Goal: Book appointment/travel/reservation

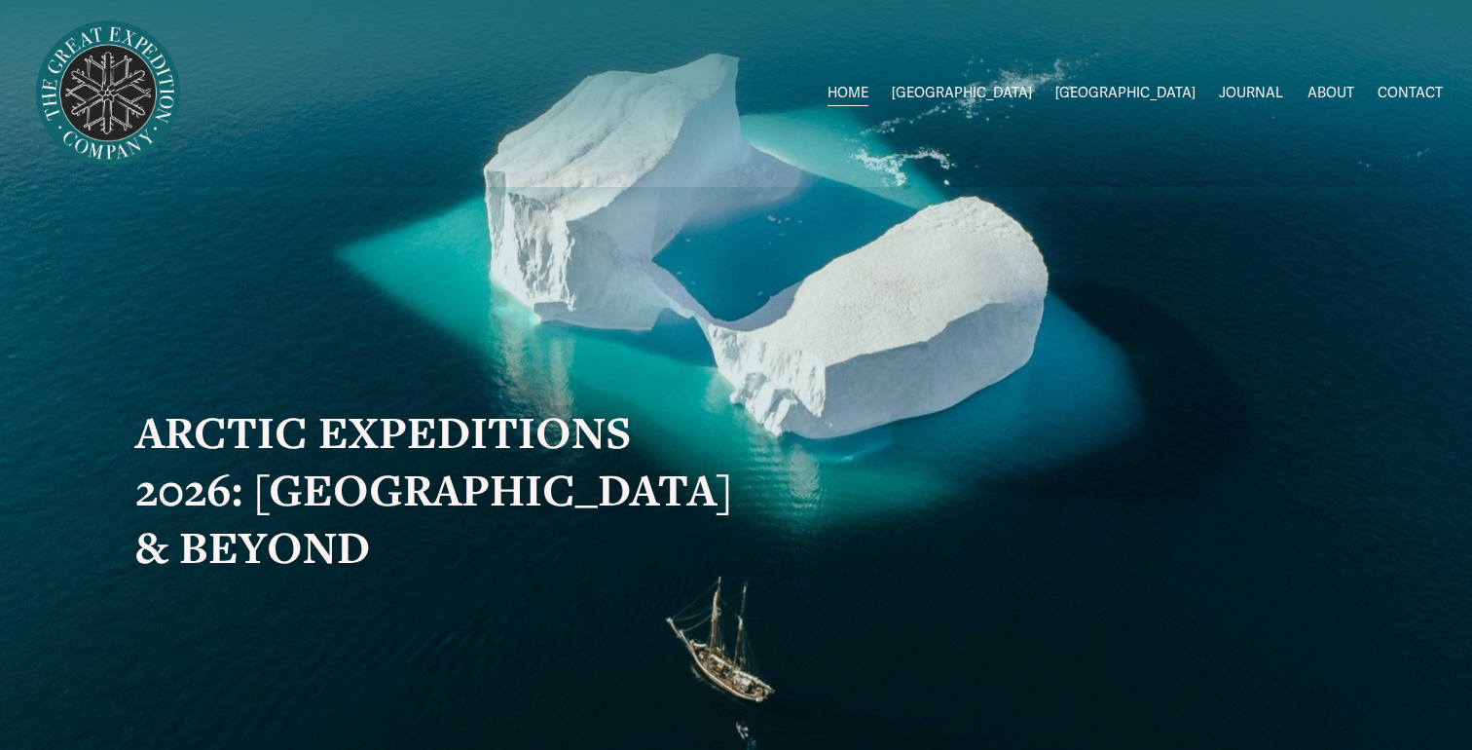
click at [1160, 94] on span "[GEOGRAPHIC_DATA]" at bounding box center [1126, 93] width 140 height 25
click at [0, 0] on span "2026 Expeditions" at bounding box center [0, 0] width 0 height 0
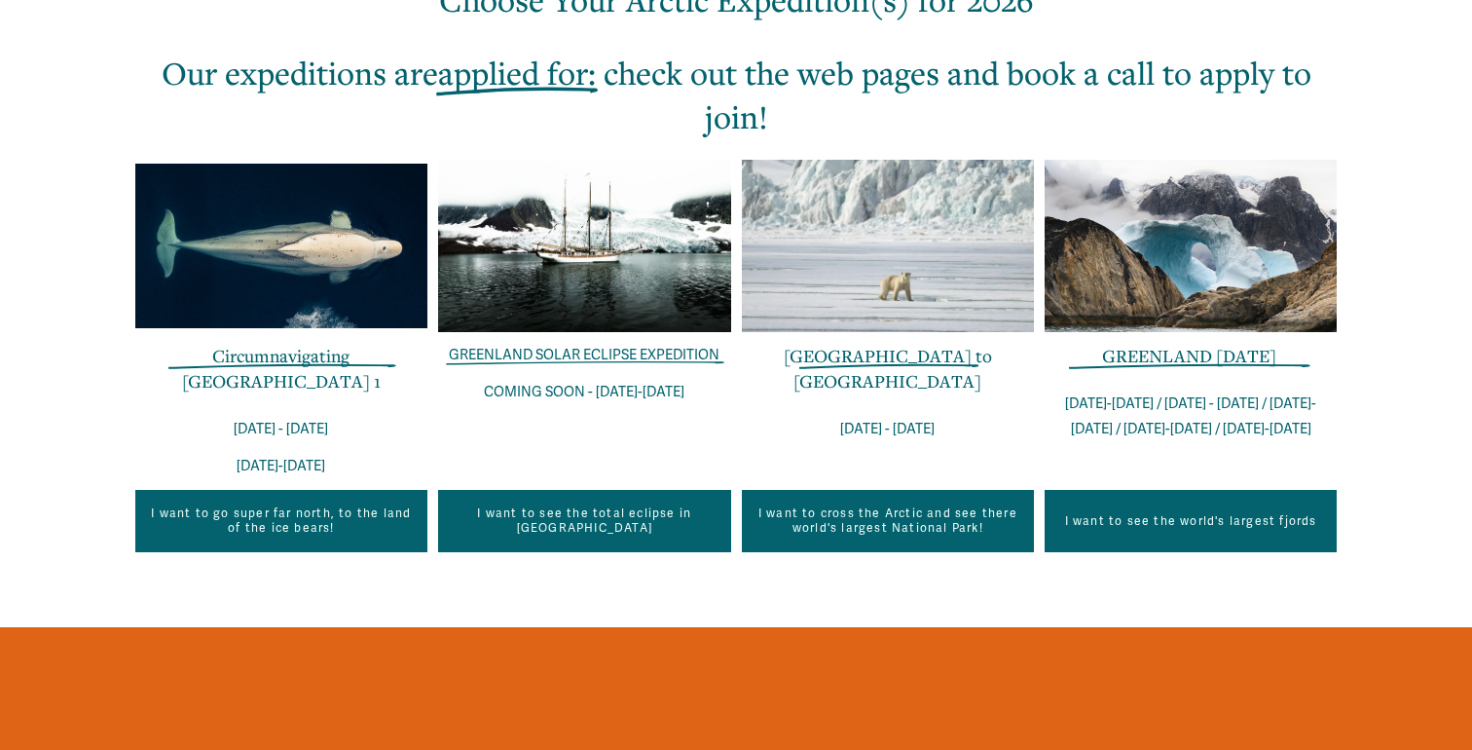
scroll to position [698, 0]
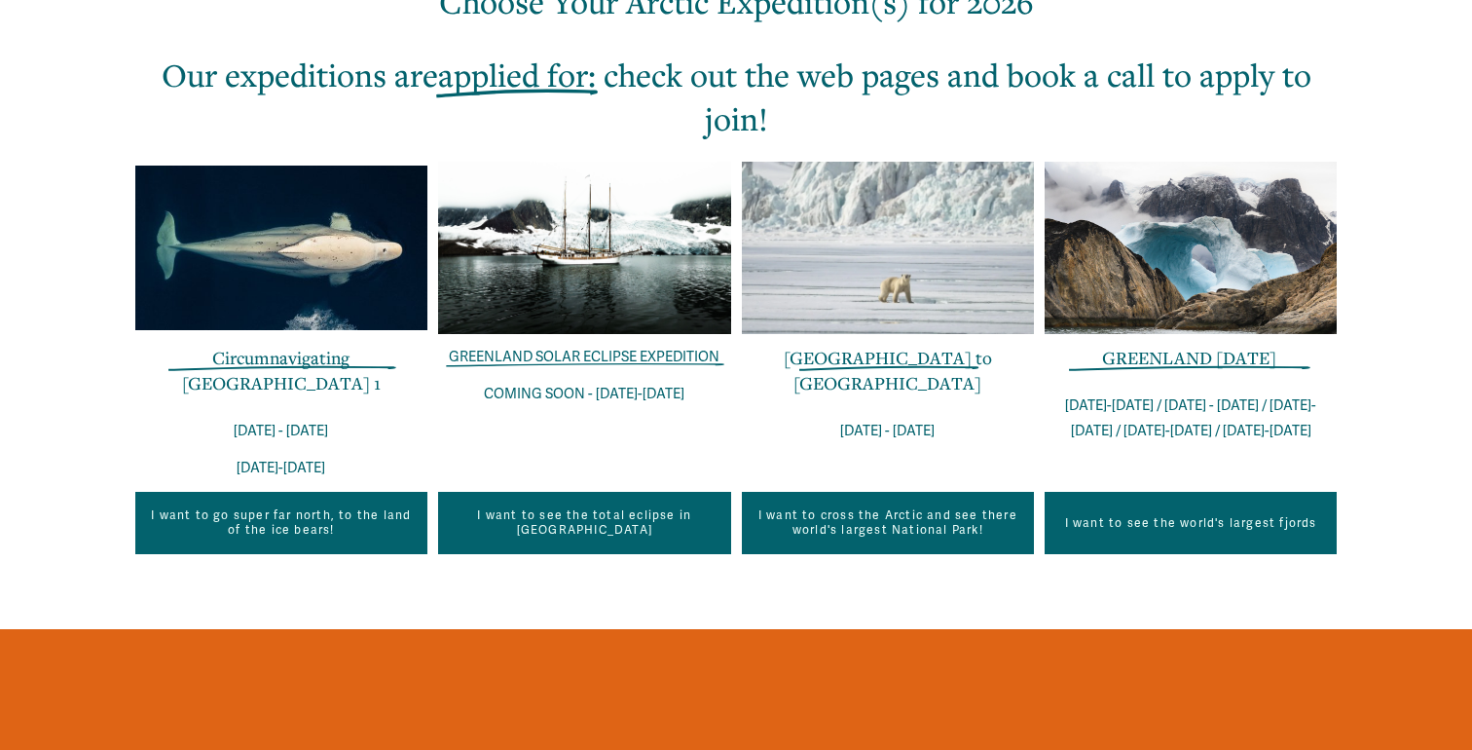
click at [1171, 363] on link "GREENLAND [DATE]" at bounding box center [1189, 357] width 174 height 23
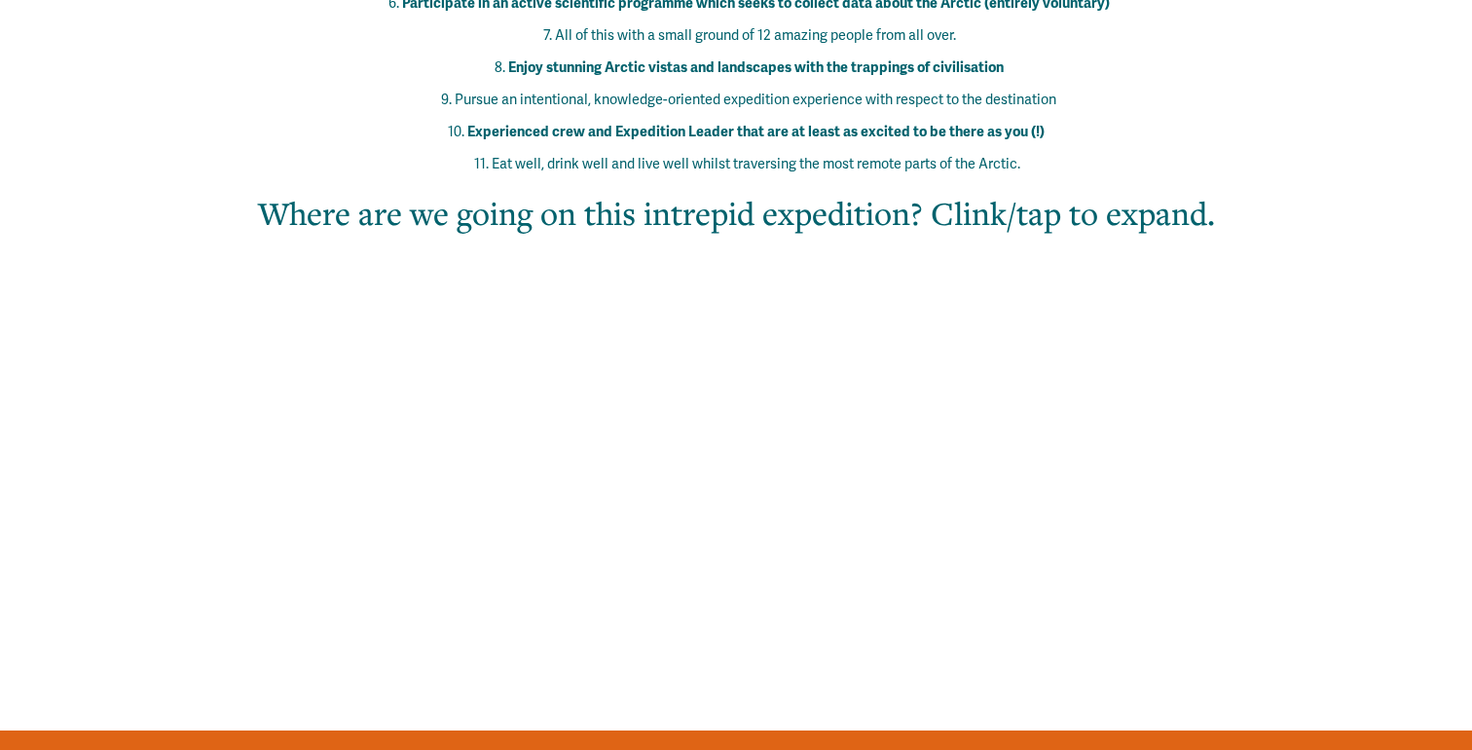
scroll to position [1401, 0]
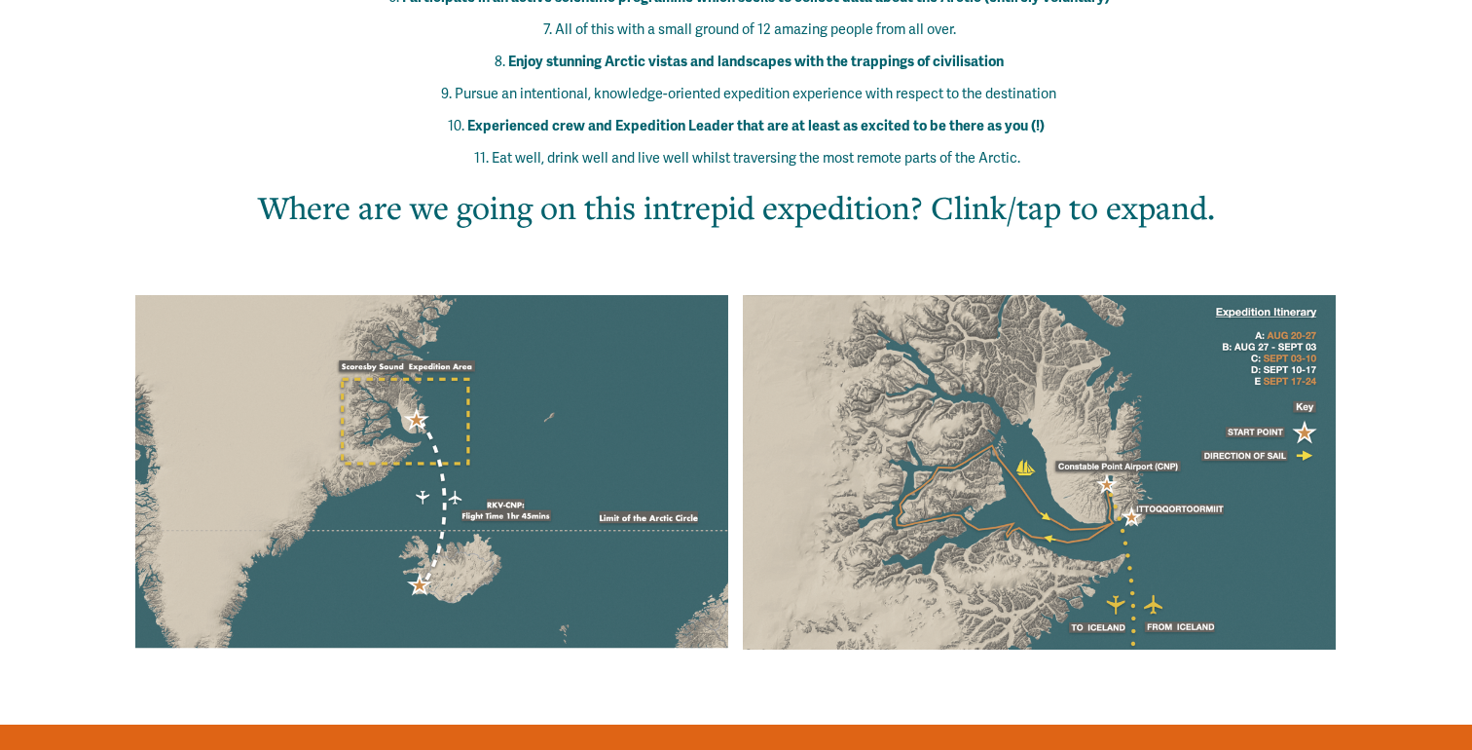
click at [1032, 441] on div at bounding box center [1040, 472] width 594 height 354
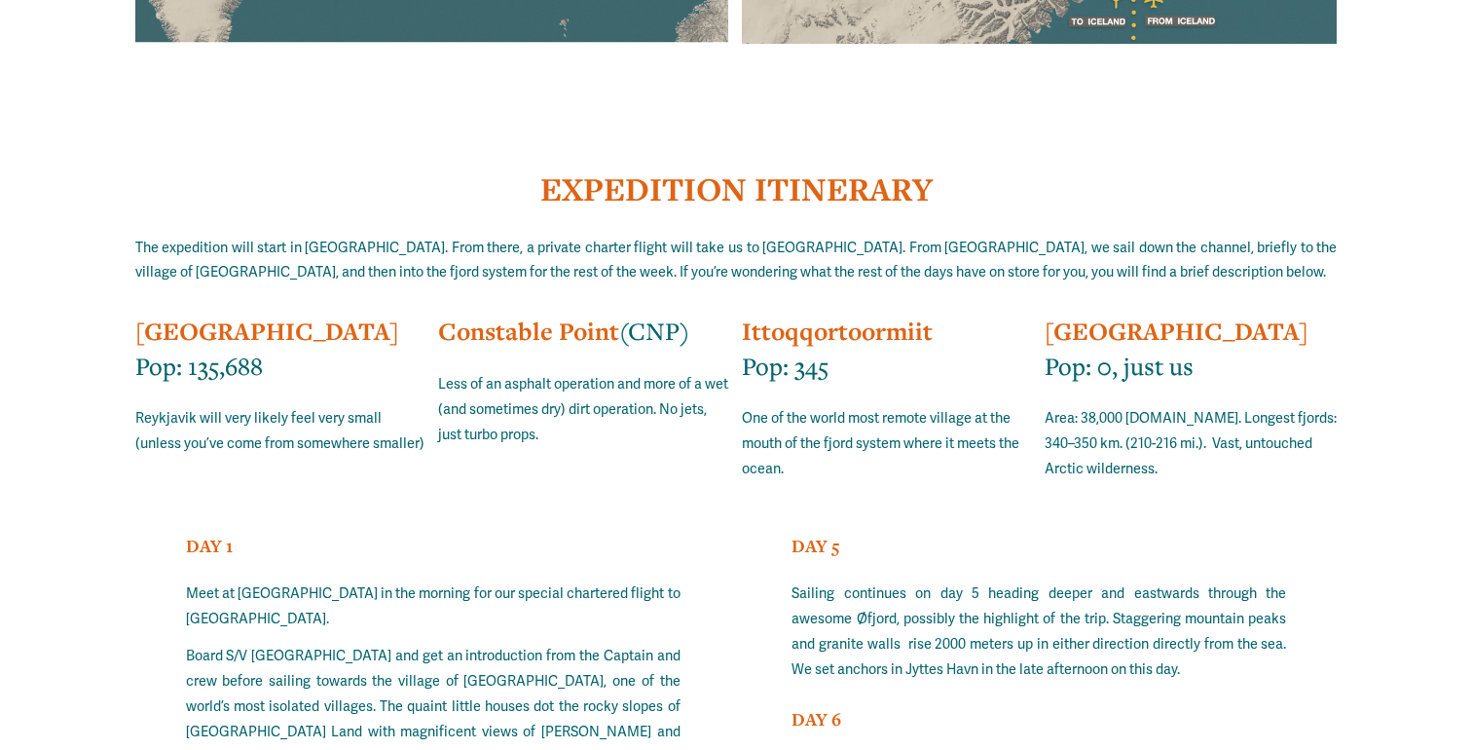
scroll to position [12609, 0]
